Goal: Book appointment/travel/reservation

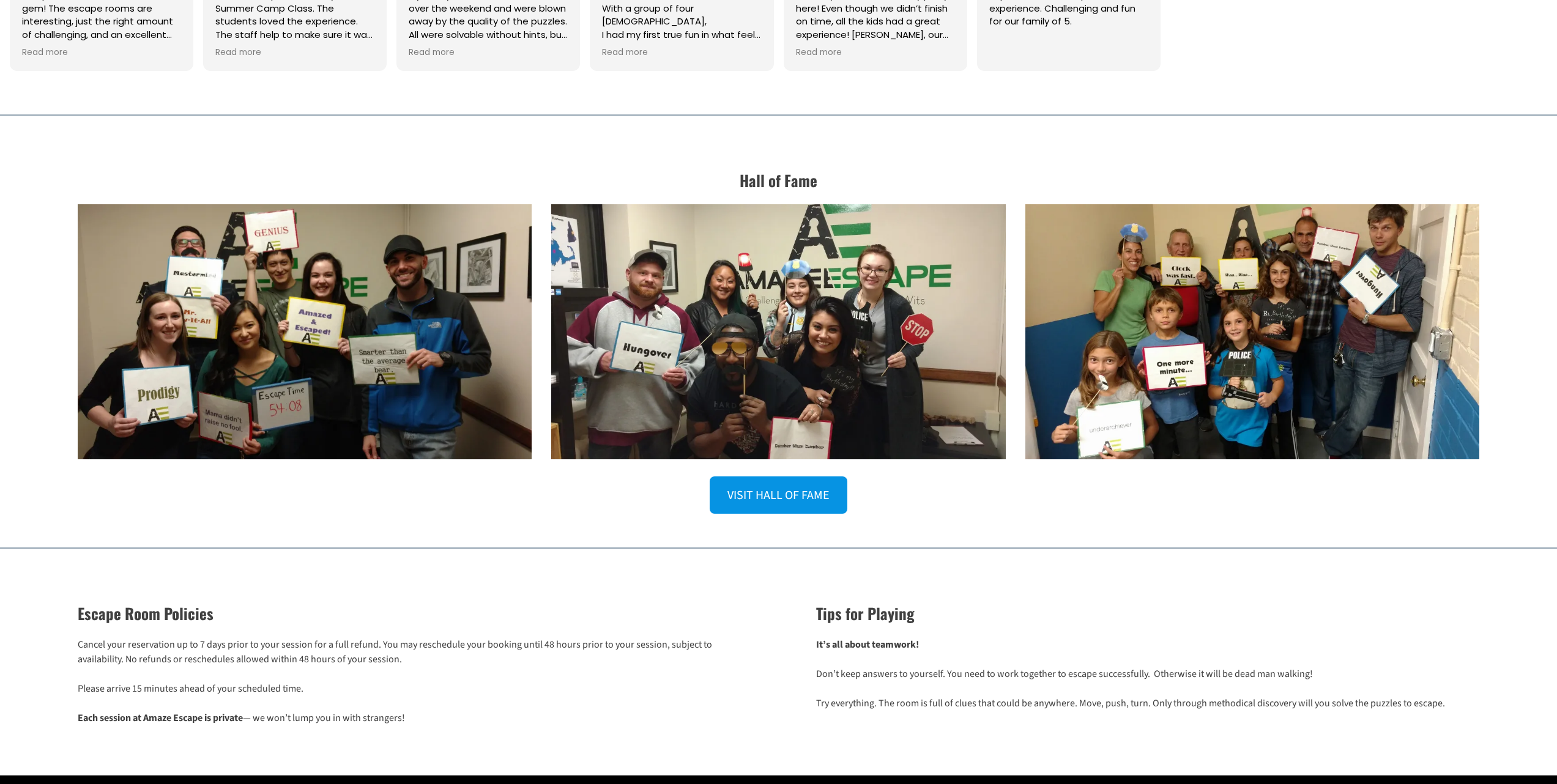
scroll to position [1851, 0]
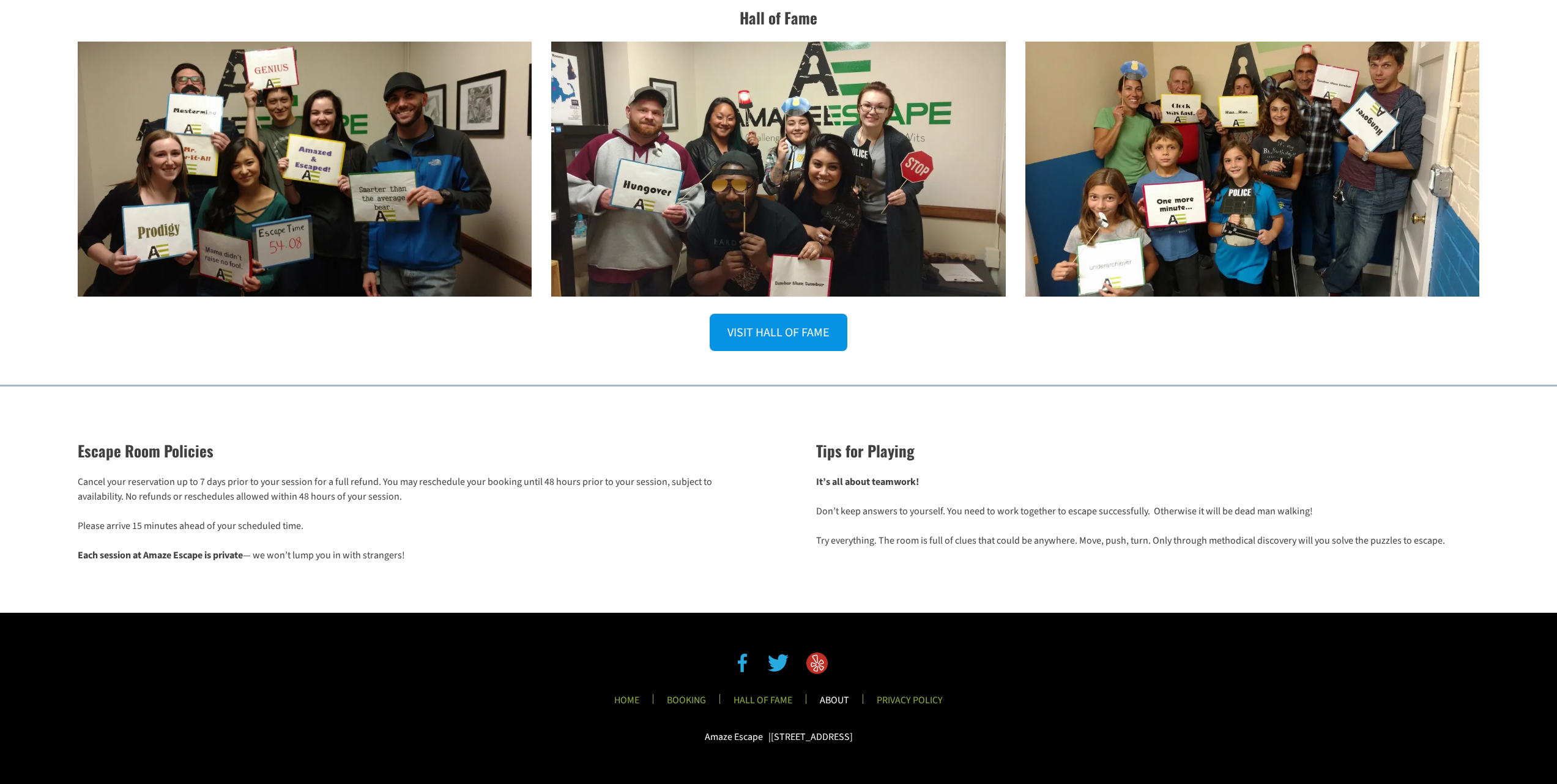
click at [845, 698] on link "ABOUT" at bounding box center [835, 704] width 49 height 20
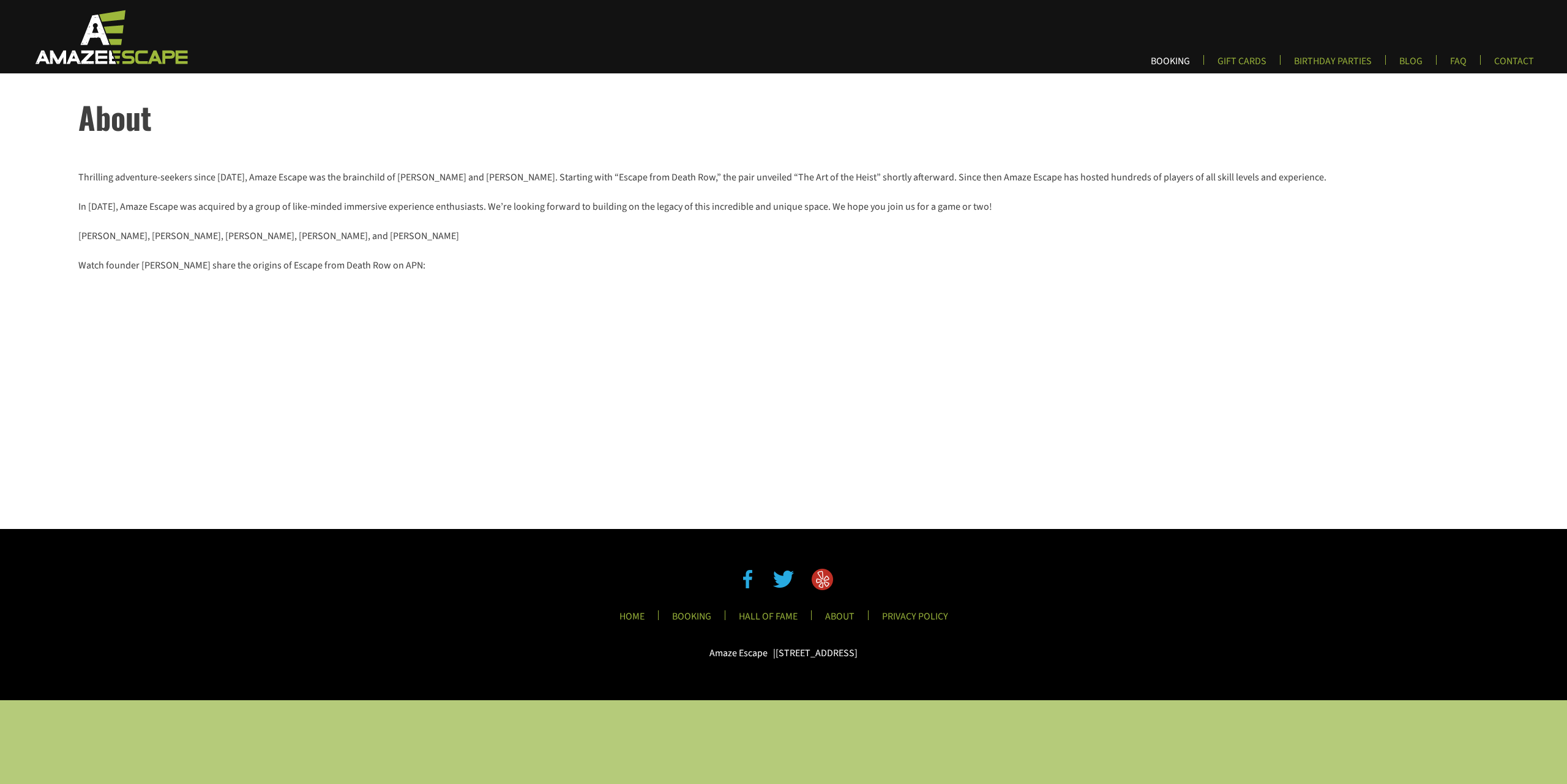
click at [1185, 61] on link "BOOKING" at bounding box center [1170, 65] width 59 height 20
